Goal: Task Accomplishment & Management: Manage account settings

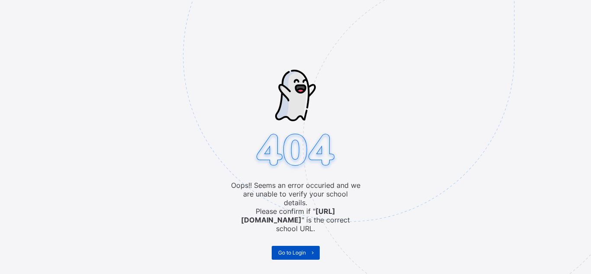
click at [302, 249] on span "Go to Login" at bounding box center [292, 252] width 28 height 6
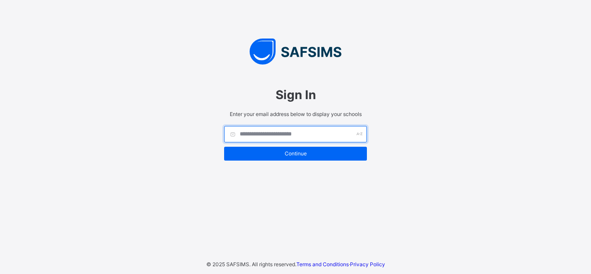
click at [271, 133] on input "text" at bounding box center [295, 134] width 143 height 16
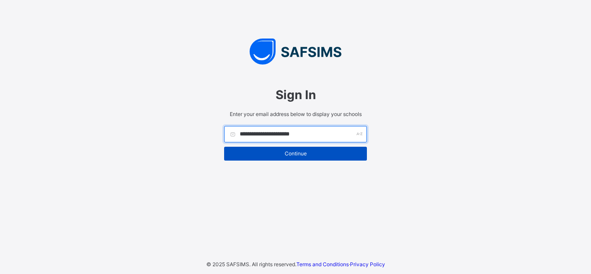
type input "**********"
click at [280, 153] on span "Continue" at bounding box center [296, 153] width 130 height 6
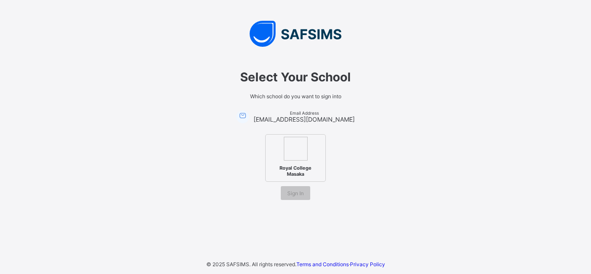
click at [297, 170] on span "Royal College Masaka" at bounding box center [295, 171] width 53 height 16
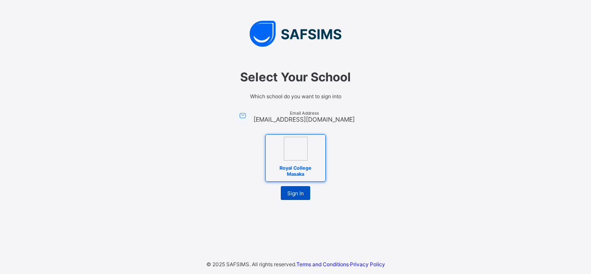
click at [292, 196] on span "Sign In" at bounding box center [295, 193] width 16 height 6
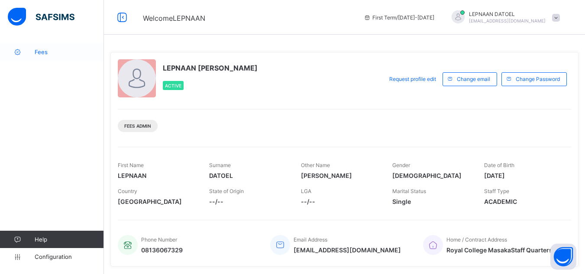
click at [48, 57] on link "Fees" at bounding box center [52, 51] width 104 height 17
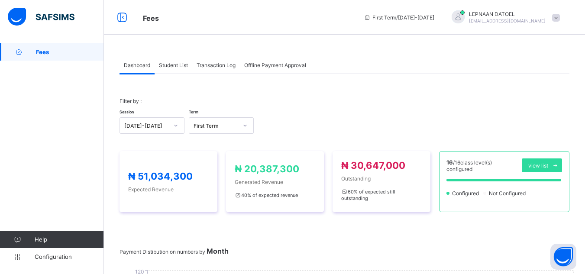
click at [178, 62] on span "Student List" at bounding box center [173, 65] width 29 height 6
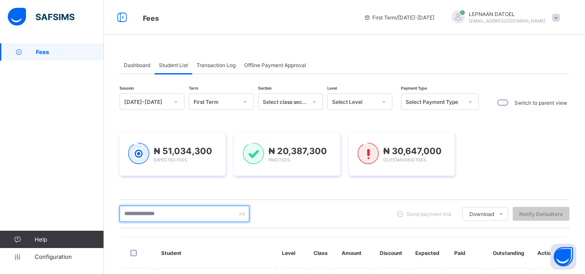
click at [168, 213] on input "text" at bounding box center [184, 214] width 130 height 16
type input "*****"
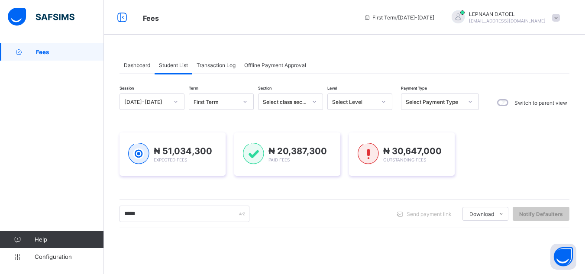
click at [157, 235] on div "Session [DATE]-[DATE] Term First Term Section Select class section Level Select…" at bounding box center [344, 247] width 450 height 307
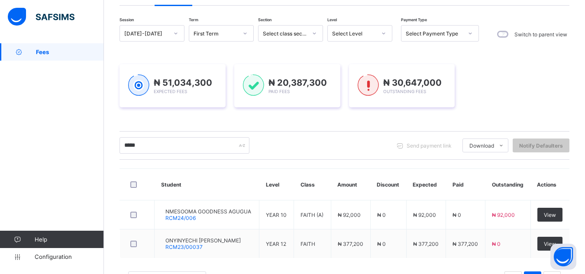
scroll to position [87, 0]
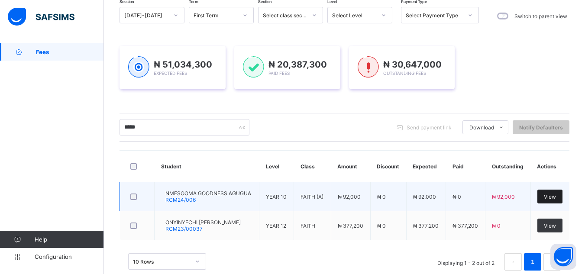
click at [556, 197] on span "View" at bounding box center [550, 197] width 12 height 6
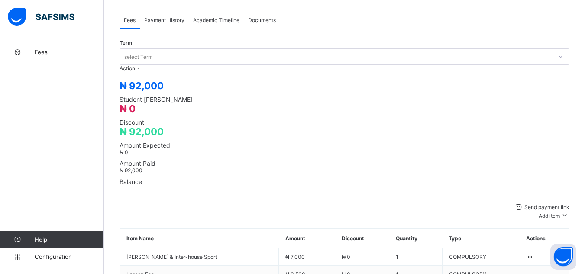
scroll to position [277, 0]
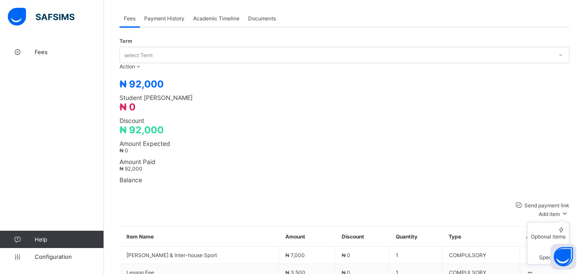
click at [553, 211] on span "Add item" at bounding box center [549, 214] width 21 height 6
click at [549, 233] on div "Optional items" at bounding box center [548, 236] width 35 height 6
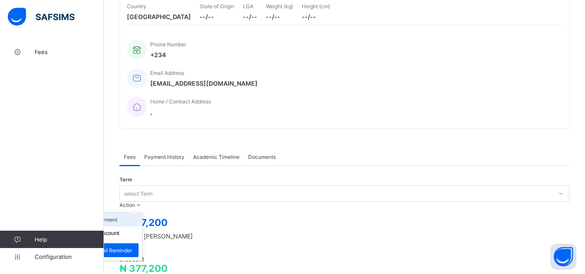
click at [142, 213] on li "Receive Payment" at bounding box center [106, 219] width 71 height 13
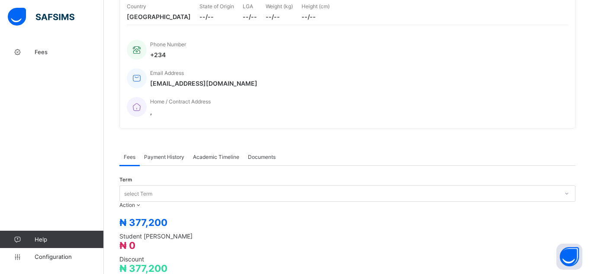
type input "********"
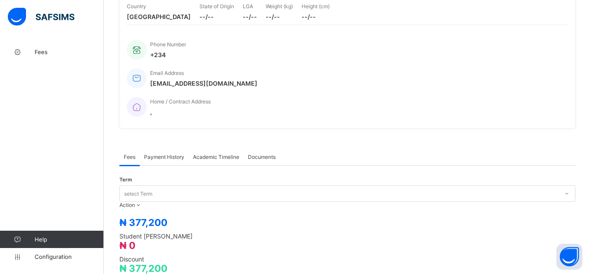
type input "**********"
type input "*********"
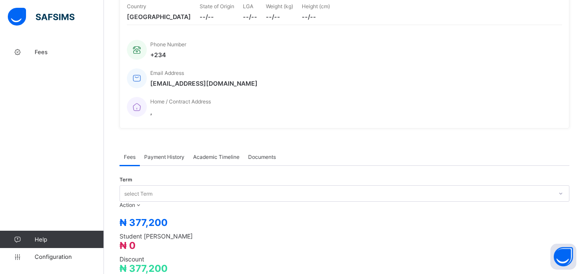
click at [172, 154] on span "Payment History" at bounding box center [164, 157] width 40 height 6
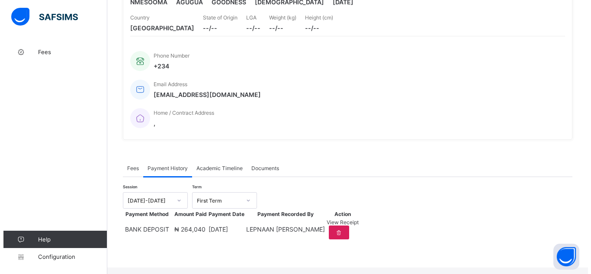
scroll to position [138, 0]
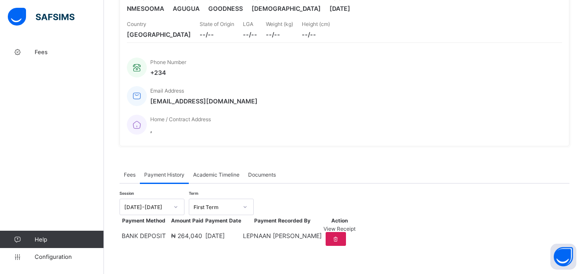
click at [355, 226] on div "View Receipt" at bounding box center [339, 229] width 32 height 6
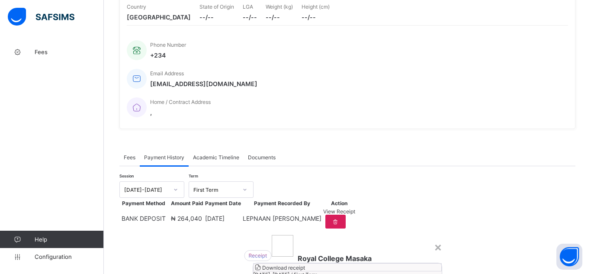
click at [305, 265] on span "Download receipt" at bounding box center [283, 268] width 43 height 6
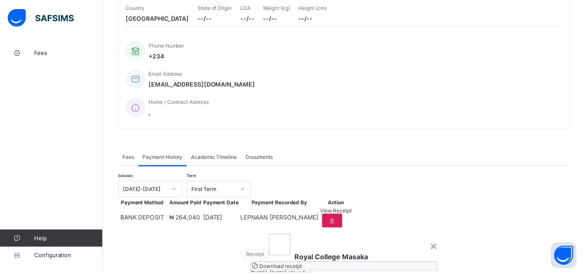
scroll to position [0, 0]
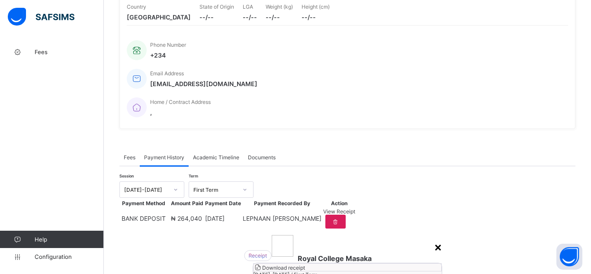
click at [434, 239] on div "×" at bounding box center [438, 246] width 8 height 15
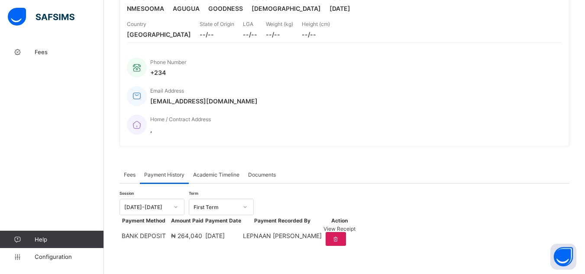
click at [388, 153] on div "Fees Payment History Academic Timeline Documents Payment History More Options T…" at bounding box center [344, 207] width 450 height 108
click at [114, 216] on div "× Delete Document This action would delete the document with name: from the sys…" at bounding box center [344, 99] width 481 height 352
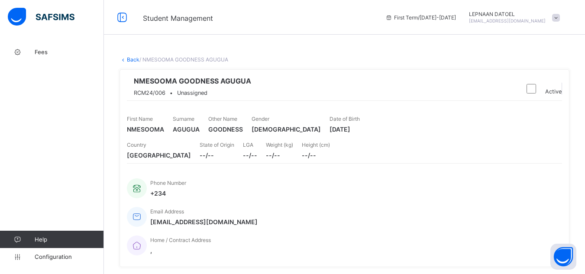
click at [132, 62] on link "Back" at bounding box center [133, 59] width 13 height 6
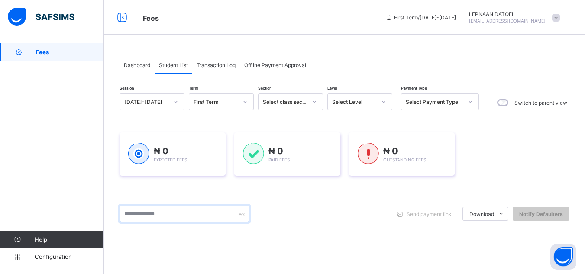
click at [160, 215] on input "text" at bounding box center [184, 214] width 130 height 16
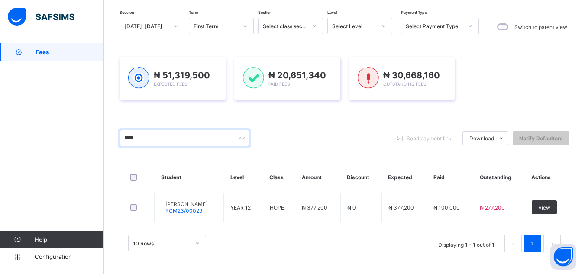
scroll to position [76, 0]
click at [181, 137] on input "****" at bounding box center [184, 138] width 130 height 16
type input "*"
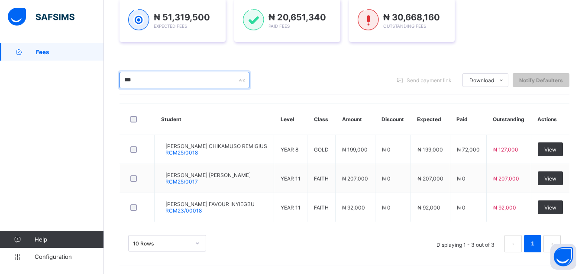
scroll to position [134, 0]
click at [139, 85] on input "***" at bounding box center [184, 80] width 130 height 16
type input "*"
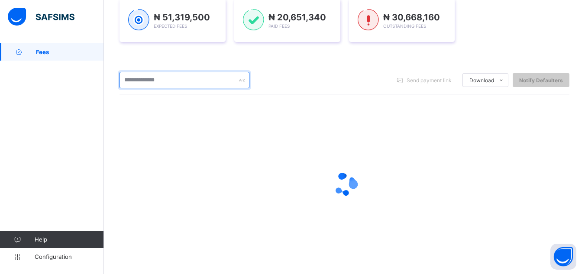
scroll to position [139, 0]
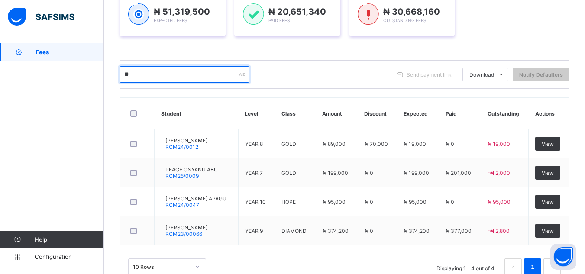
type input "*"
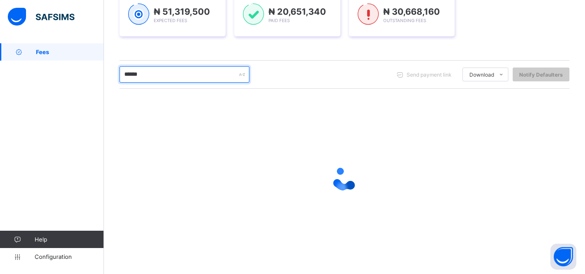
scroll to position [134, 0]
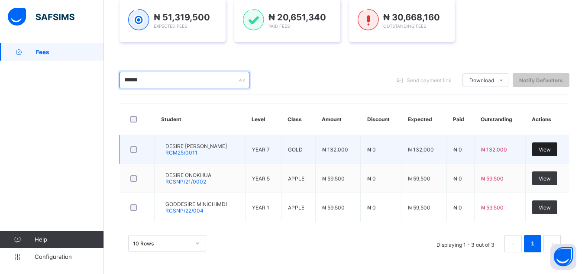
type input "******"
click at [551, 149] on span "View" at bounding box center [545, 149] width 12 height 6
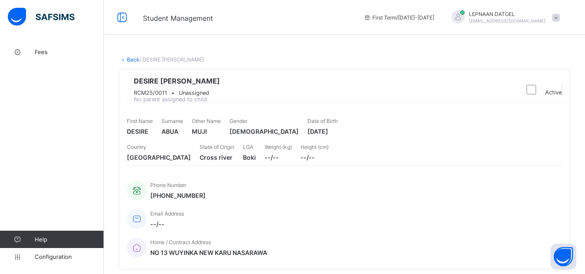
click at [198, 255] on div "DESIRE MUJI ABUA RCM25/0011 • Unassigned No parent assigned to child Active Fir…" at bounding box center [344, 169] width 450 height 213
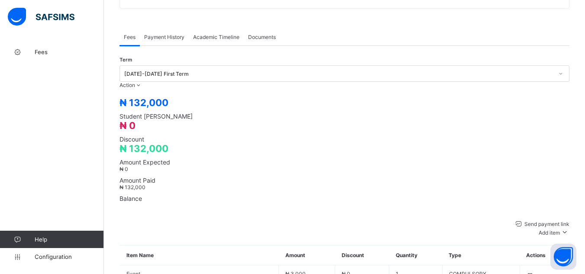
scroll to position [277, 0]
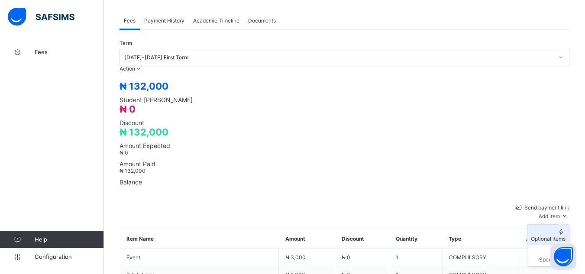
click at [554, 236] on div "Optional items" at bounding box center [548, 239] width 35 height 6
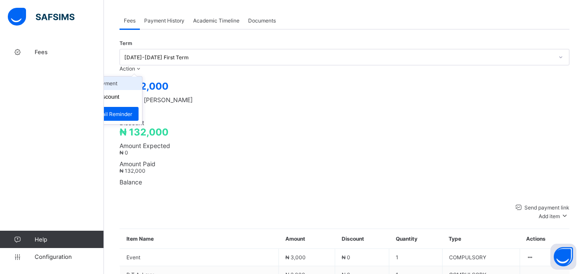
click at [142, 77] on li "Receive Payment" at bounding box center [106, 83] width 71 height 13
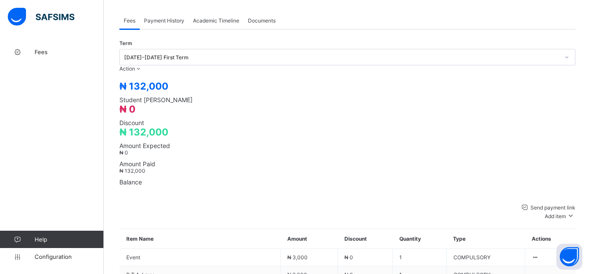
type input "********"
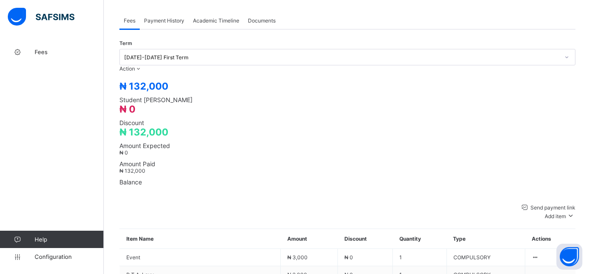
type input "**********"
type input "********"
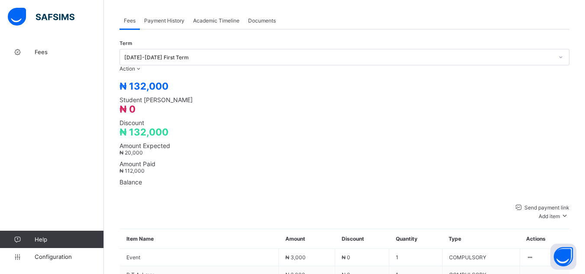
click at [163, 12] on div "Payment History" at bounding box center [164, 20] width 49 height 17
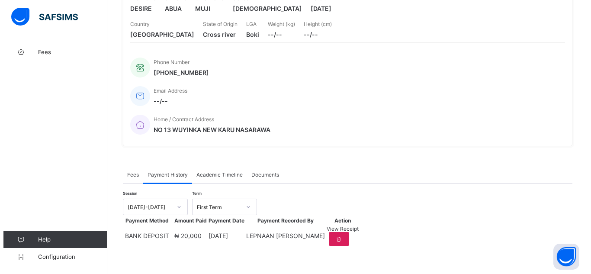
scroll to position [138, 0]
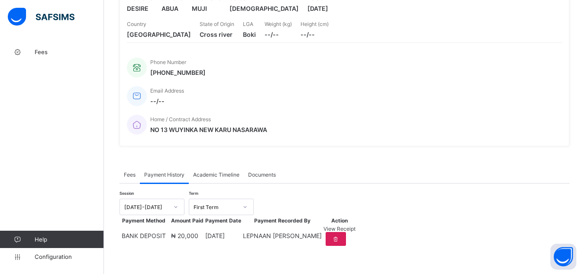
click at [355, 229] on span "View Receipt" at bounding box center [339, 229] width 32 height 6
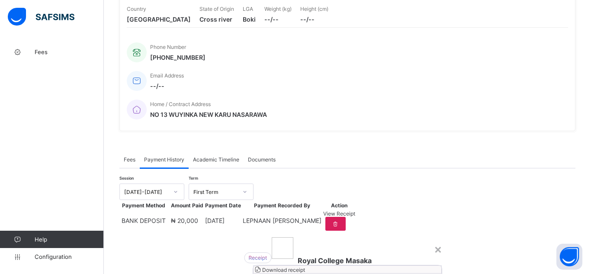
click at [305, 267] on span "Download receipt" at bounding box center [283, 270] width 43 height 6
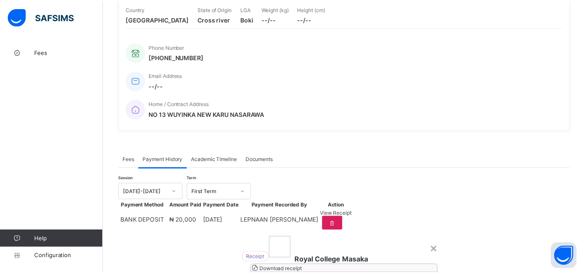
scroll to position [0, 0]
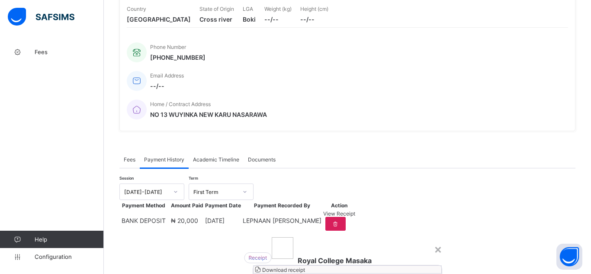
click at [434, 242] on div "×" at bounding box center [438, 249] width 8 height 15
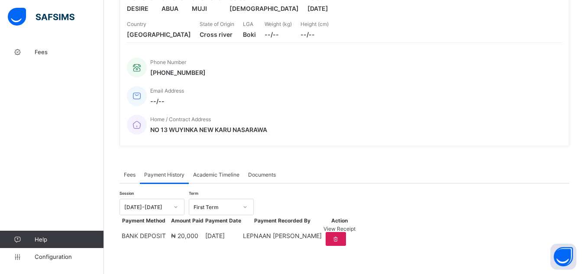
click at [131, 171] on span "Fees" at bounding box center [130, 174] width 12 height 6
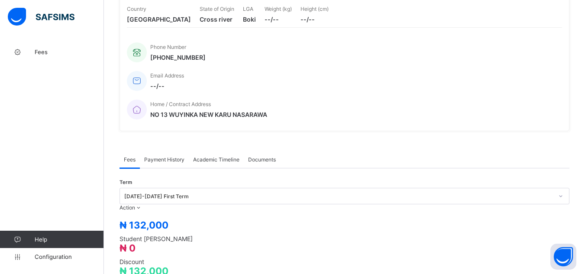
scroll to position [277, 0]
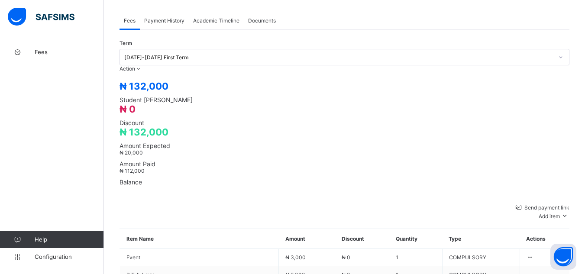
click at [114, 118] on div "× Delete Document This action would delete the document with name: from the sys…" at bounding box center [344, 100] width 481 height 669
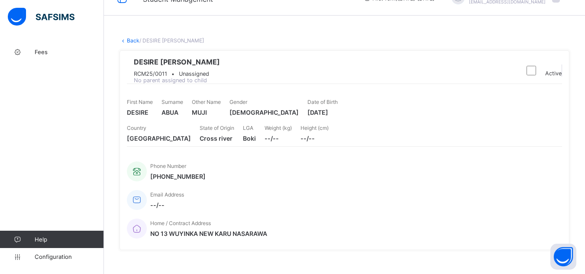
scroll to position [0, 0]
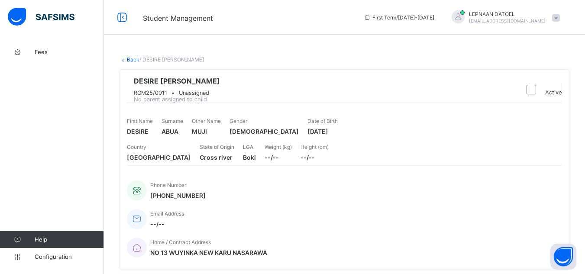
click at [133, 61] on link "Back" at bounding box center [133, 59] width 13 height 6
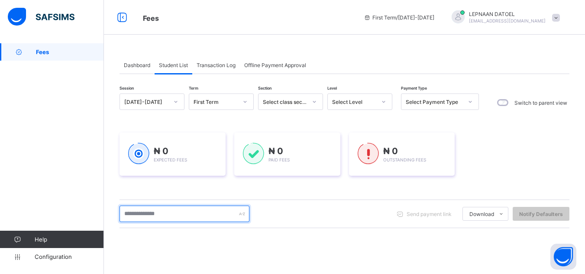
click at [155, 220] on input "text" at bounding box center [184, 214] width 130 height 16
type input "*"
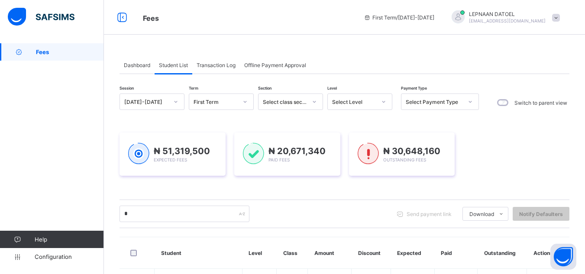
click at [267, 193] on div "Session [DATE]-[DATE] Term First Term Section Select class section Level Select…" at bounding box center [344, 230] width 450 height 272
click at [136, 216] on input "*" at bounding box center [184, 214] width 130 height 16
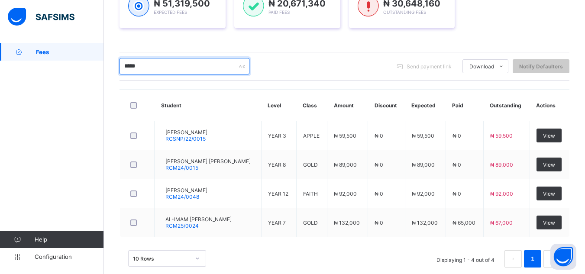
scroll to position [156, 0]
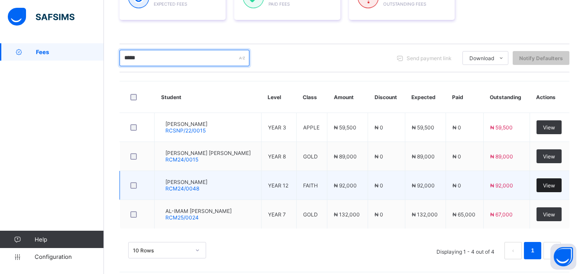
type input "*****"
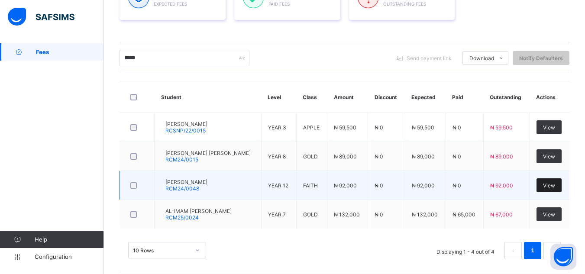
click at [555, 184] on span "View" at bounding box center [549, 185] width 12 height 6
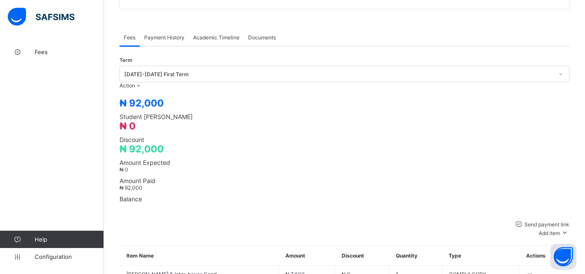
scroll to position [260, 0]
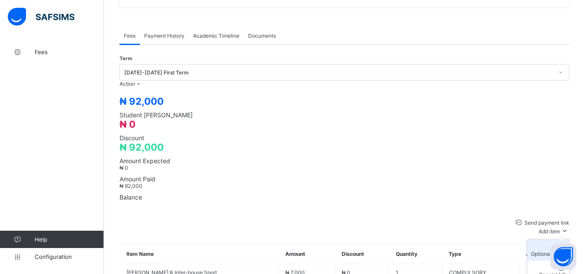
click at [548, 251] on div "Optional items" at bounding box center [548, 254] width 35 height 6
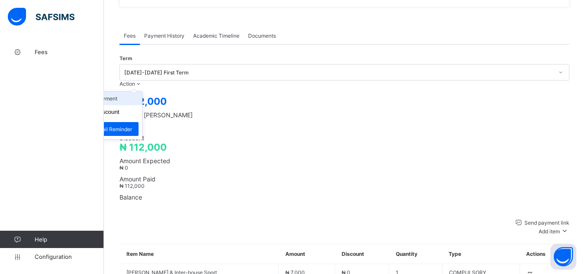
click at [142, 92] on li "Receive Payment" at bounding box center [106, 98] width 71 height 13
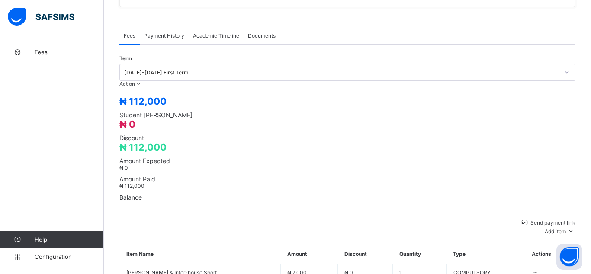
type input "********"
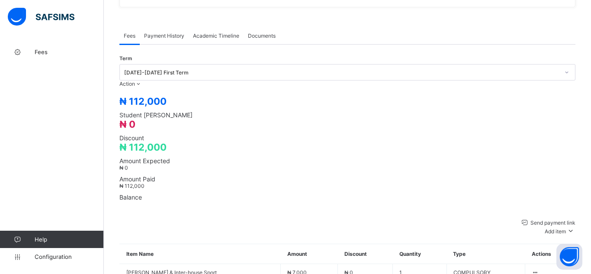
type input "**********"
type input "********"
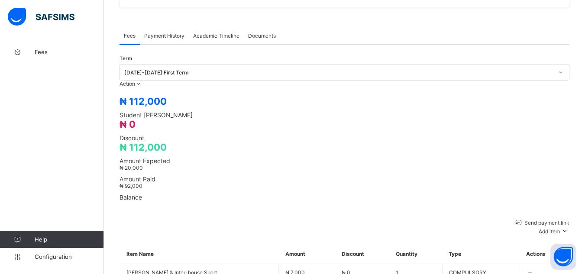
click at [170, 27] on div "Payment History" at bounding box center [164, 35] width 49 height 17
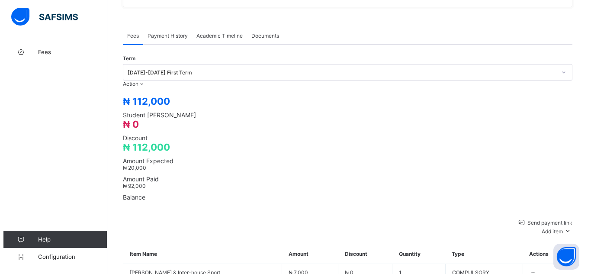
scroll to position [138, 0]
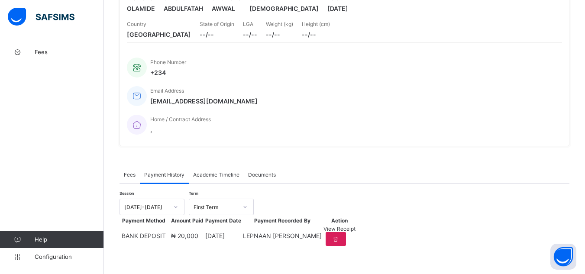
click at [355, 231] on div "View Receipt" at bounding box center [339, 229] width 32 height 6
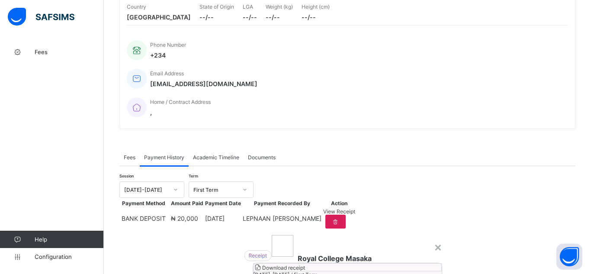
click at [305, 265] on span "Download receipt" at bounding box center [283, 268] width 43 height 6
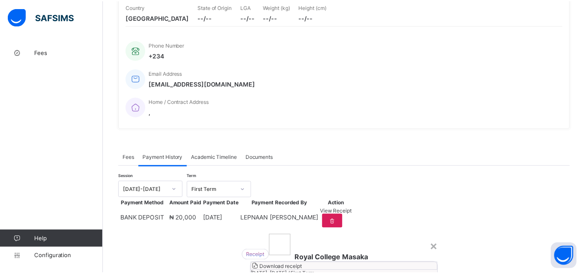
scroll to position [0, 0]
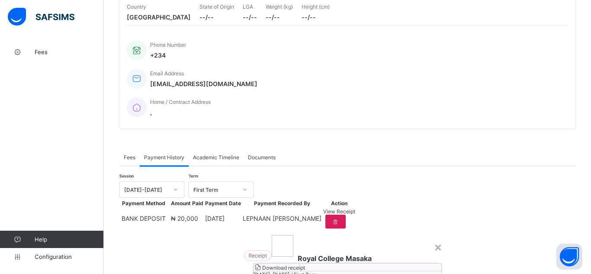
click at [434, 239] on div "×" at bounding box center [438, 246] width 8 height 15
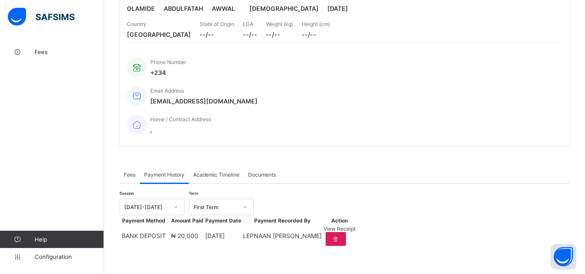
click at [129, 171] on span "Fees" at bounding box center [130, 174] width 12 height 6
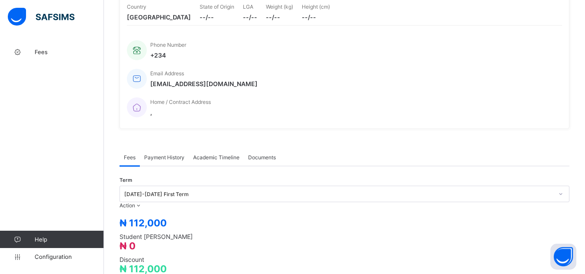
scroll to position [260, 0]
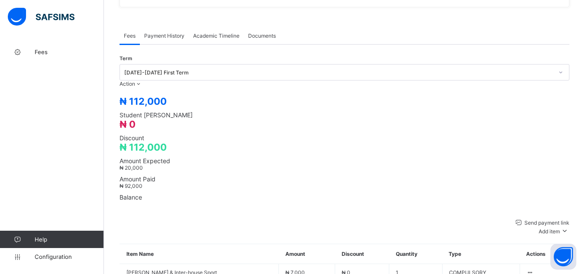
click at [111, 100] on div "× Delete Document This action would delete the document with name: from the sys…" at bounding box center [344, 108] width 481 height 649
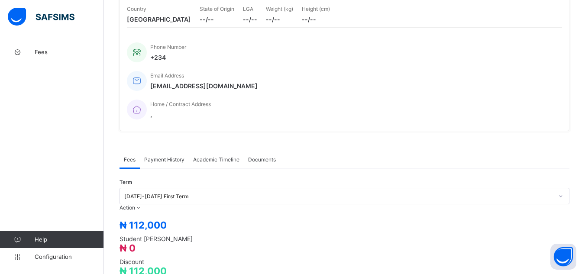
scroll to position [87, 0]
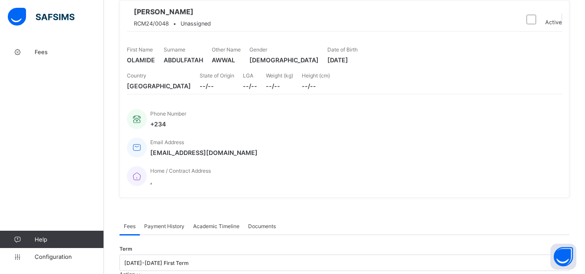
scroll to position [0, 0]
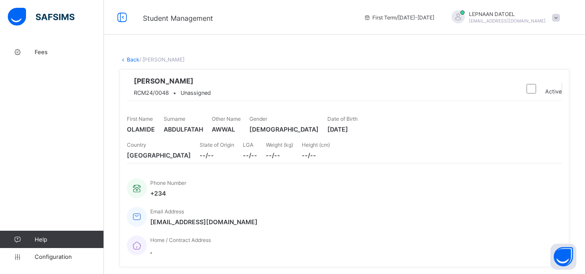
click at [136, 58] on link "Back" at bounding box center [133, 59] width 13 height 6
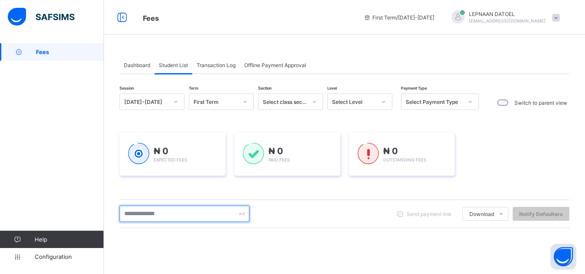
click at [194, 214] on input "text" at bounding box center [184, 214] width 130 height 16
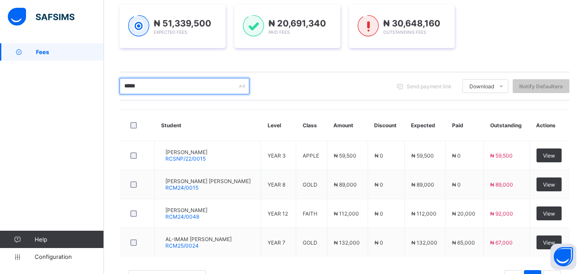
scroll to position [139, 0]
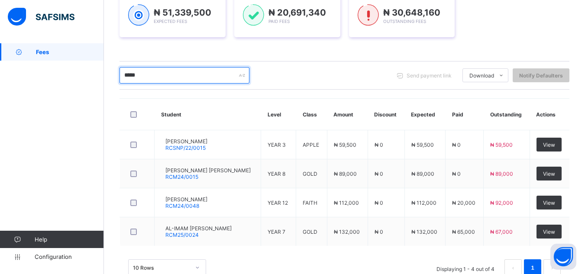
click at [147, 74] on input "*****" at bounding box center [184, 75] width 130 height 16
type input "*"
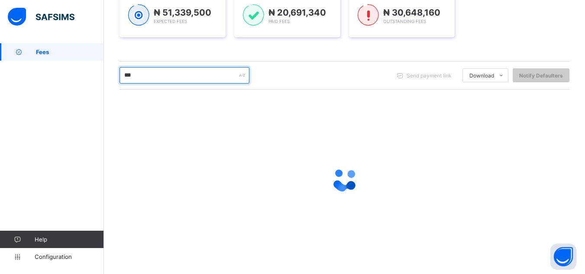
type input "*******"
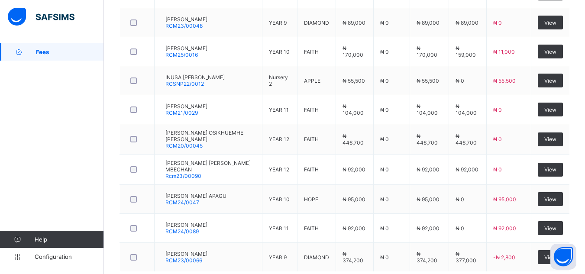
scroll to position [294, 0]
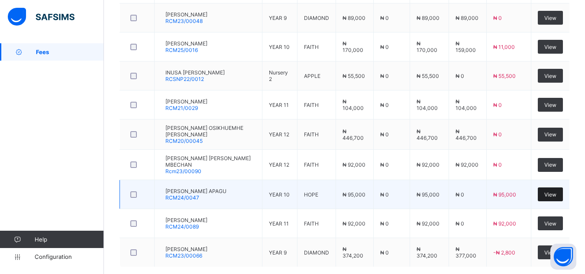
click at [554, 192] on span "View" at bounding box center [550, 194] width 12 height 6
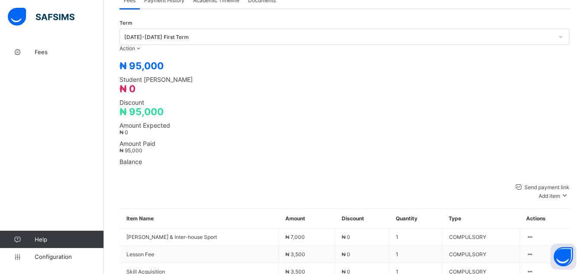
scroll to position [287, 0]
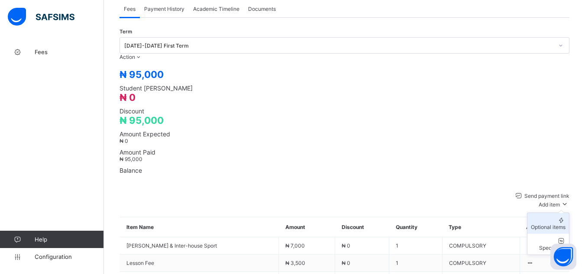
click at [553, 224] on div "Optional items" at bounding box center [548, 227] width 35 height 6
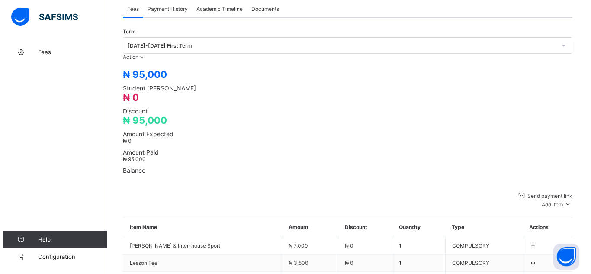
scroll to position [0, 0]
